Goal: Check status: Check status

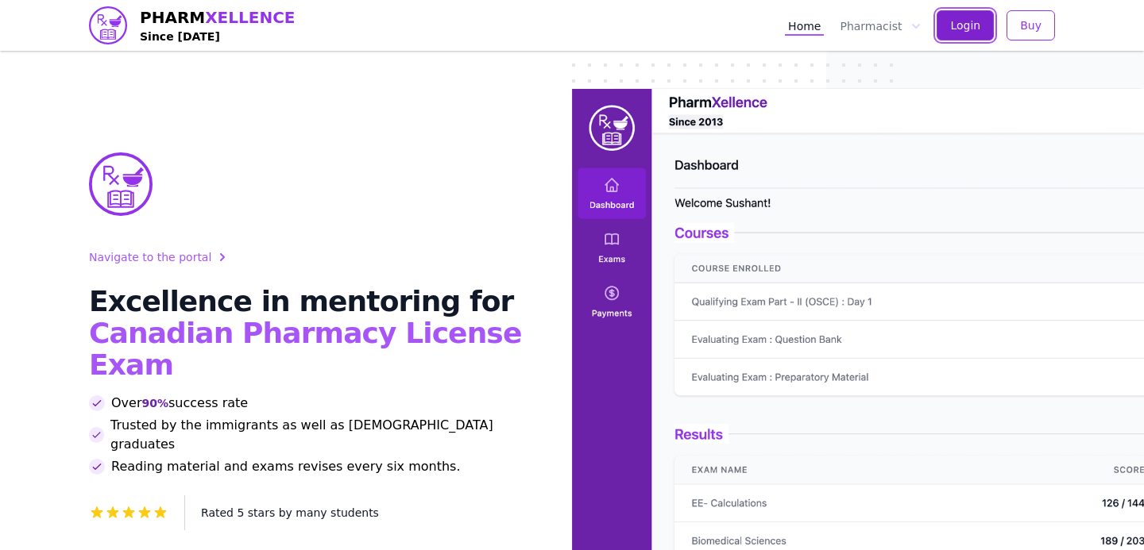
click at [964, 33] on button "Login" at bounding box center [965, 25] width 57 height 30
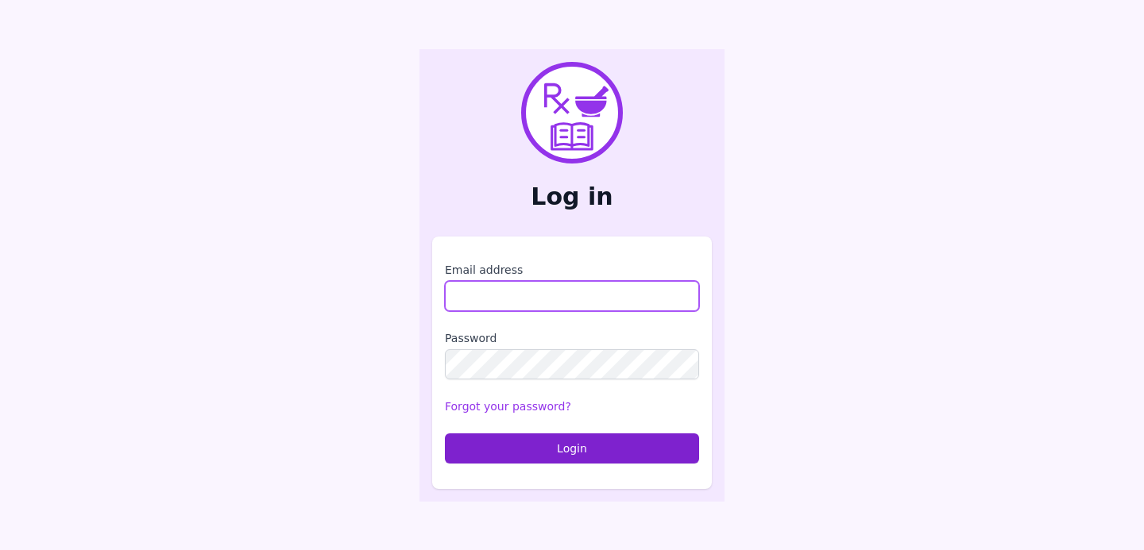
type input "**********"
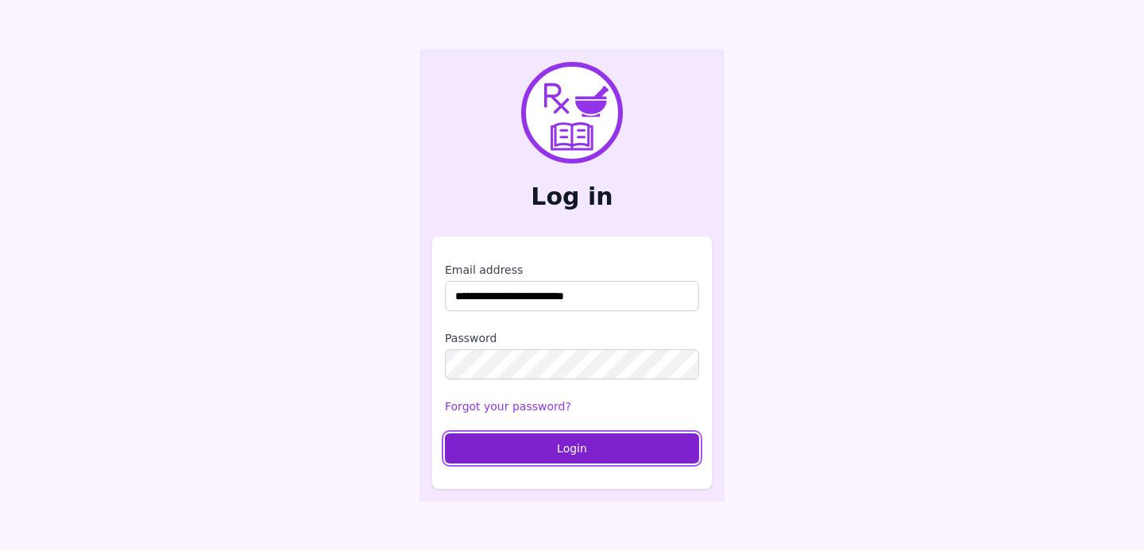
click at [575, 446] on button "Login" at bounding box center [572, 449] width 254 height 30
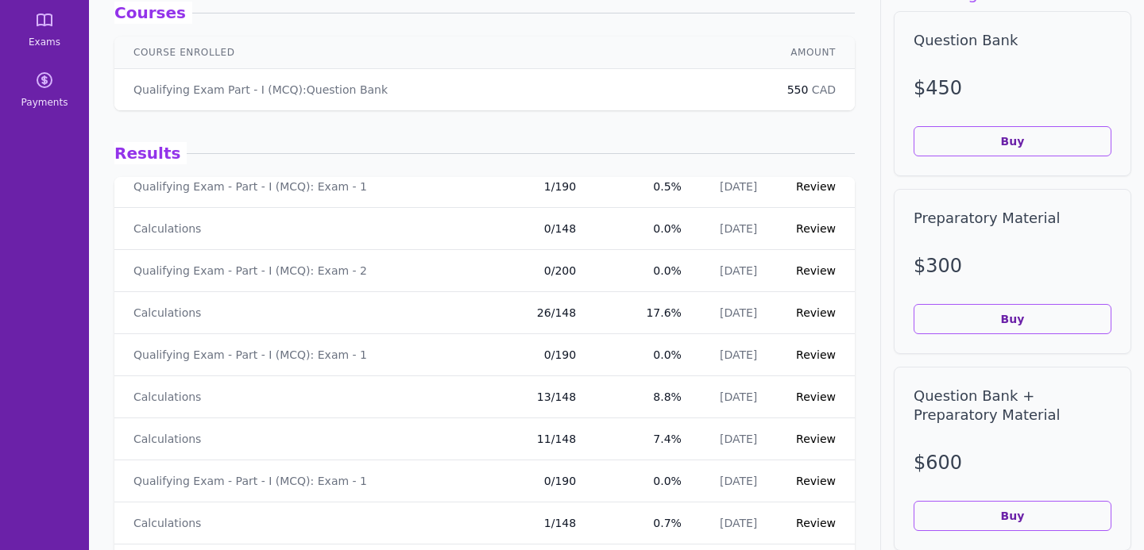
scroll to position [47, 0]
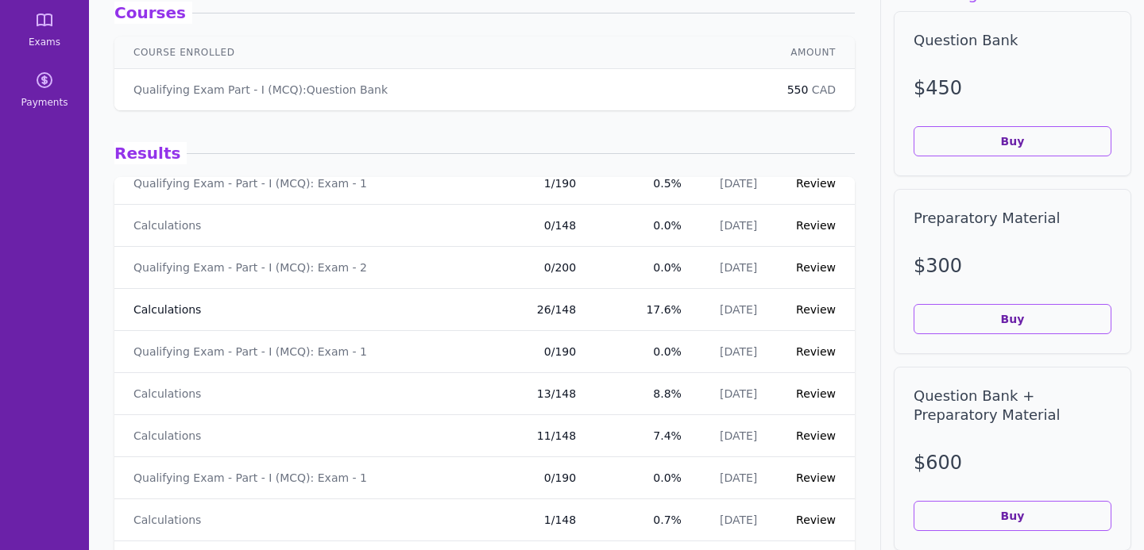
click at [171, 316] on link "Calculations" at bounding box center [167, 310] width 68 height 16
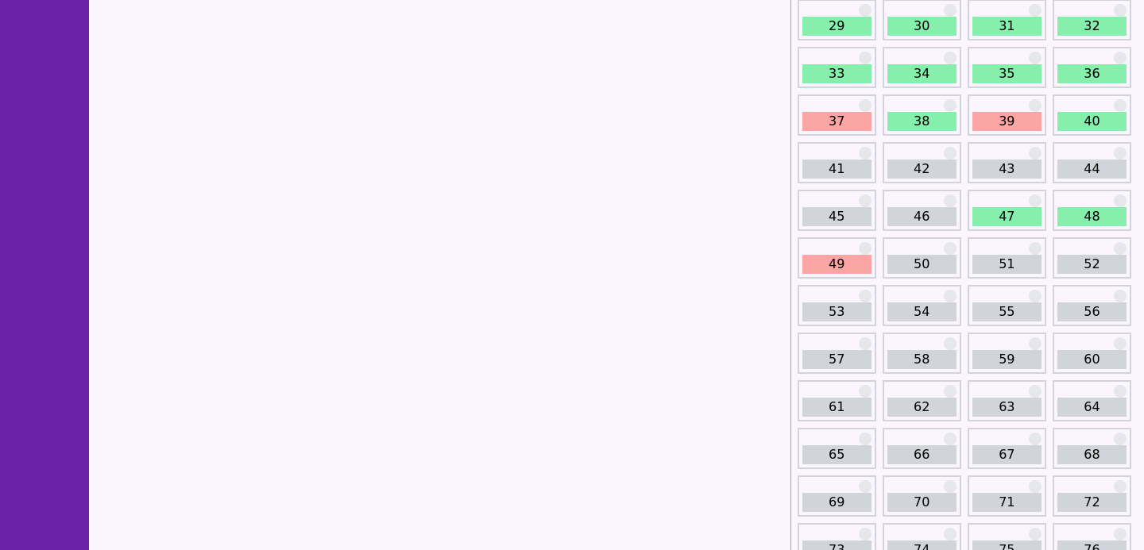
scroll to position [422, 0]
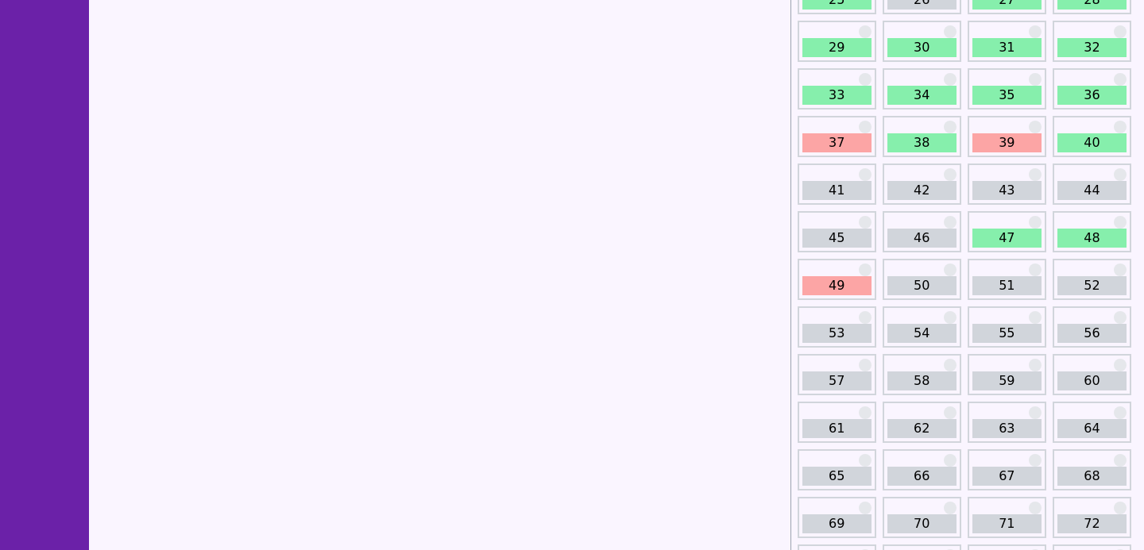
click at [836, 140] on link "37" at bounding box center [836, 142] width 69 height 19
